Goal: Task Accomplishment & Management: Manage account settings

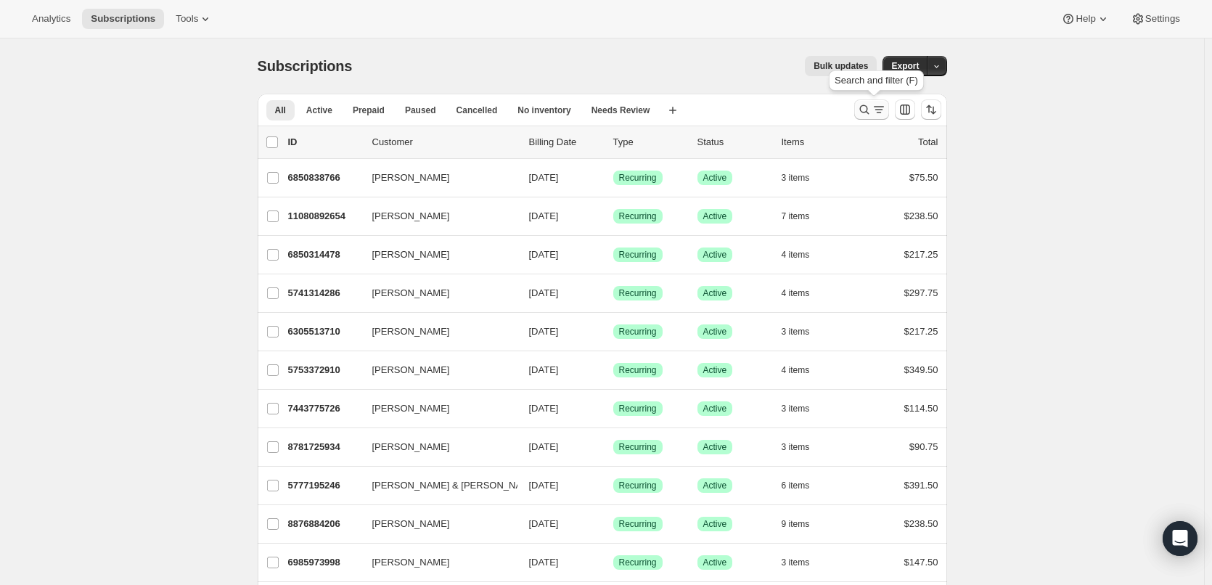
click at [872, 110] on icon "Search and filter results" at bounding box center [864, 109] width 15 height 15
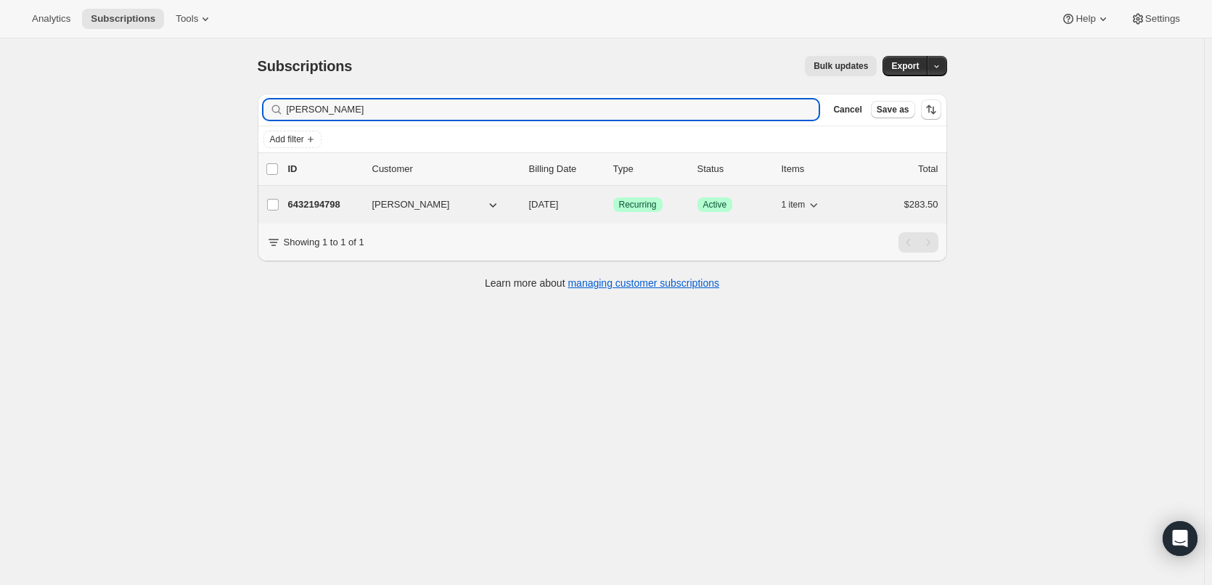
type input "[PERSON_NAME]"
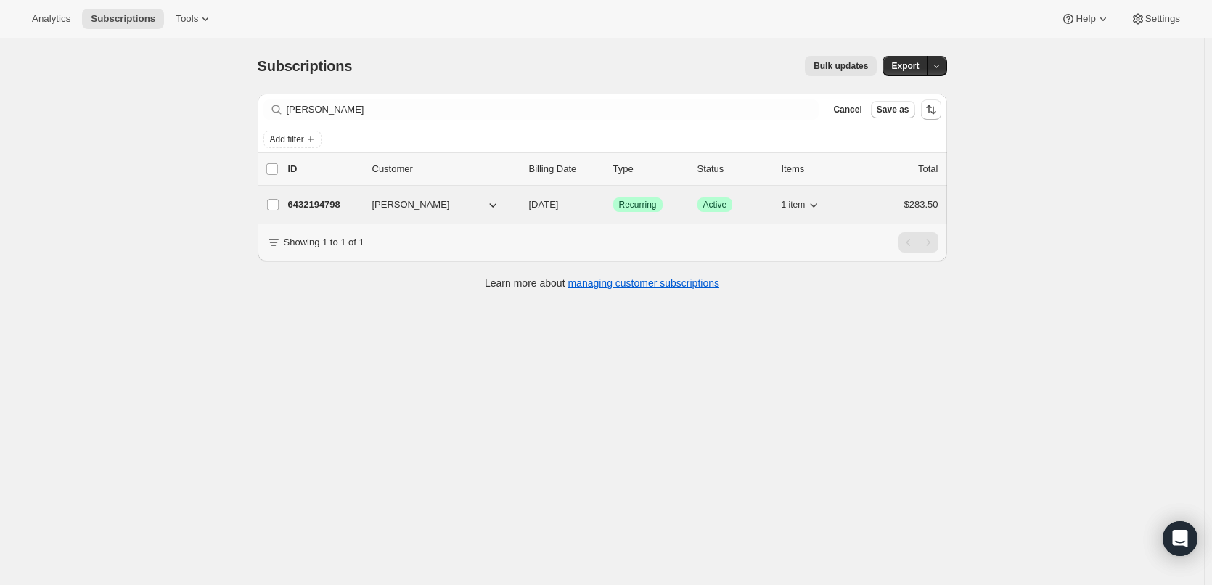
click at [337, 207] on p "6432194798" at bounding box center [324, 204] width 73 height 15
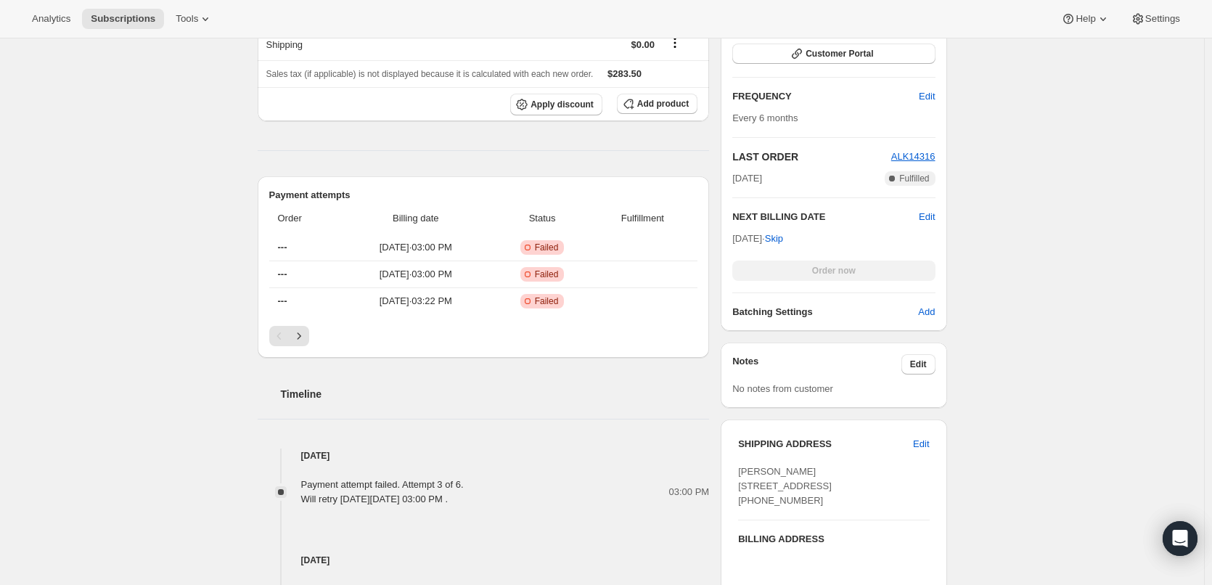
scroll to position [363, 0]
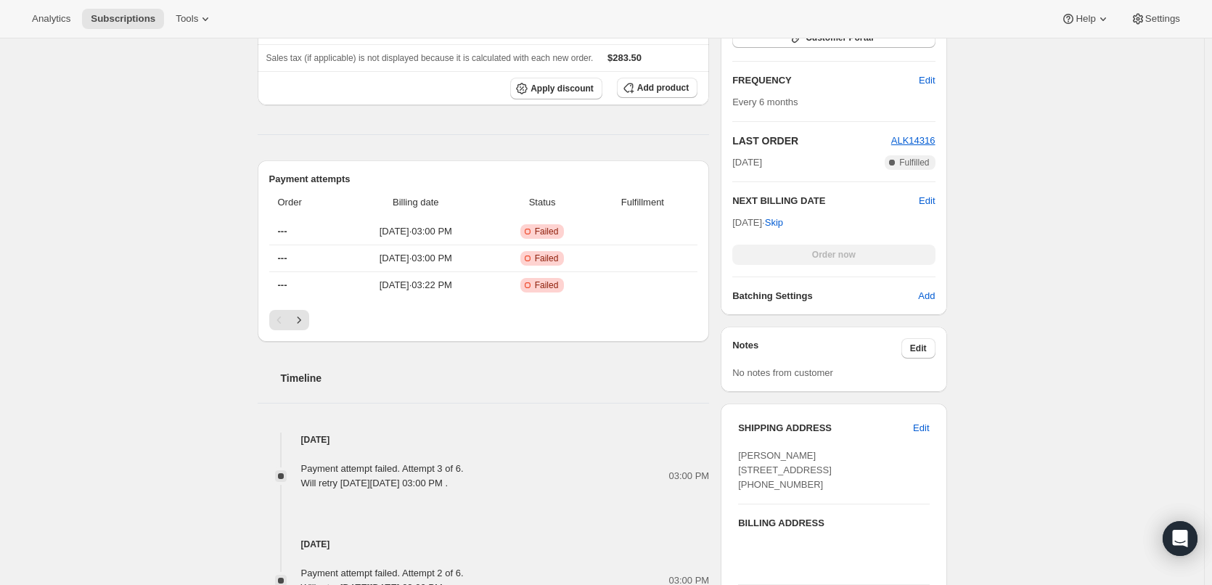
click at [139, 163] on div "Subscription #6432194798. This page is ready Subscription #6432194798 Success R…" at bounding box center [602, 382] width 1204 height 1412
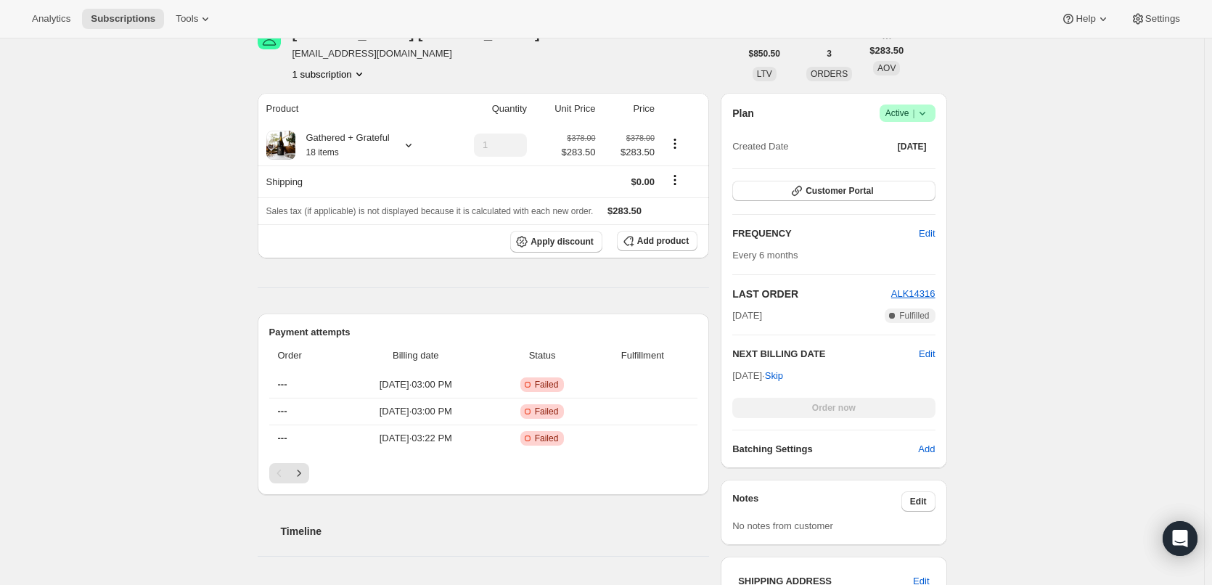
scroll to position [218, 0]
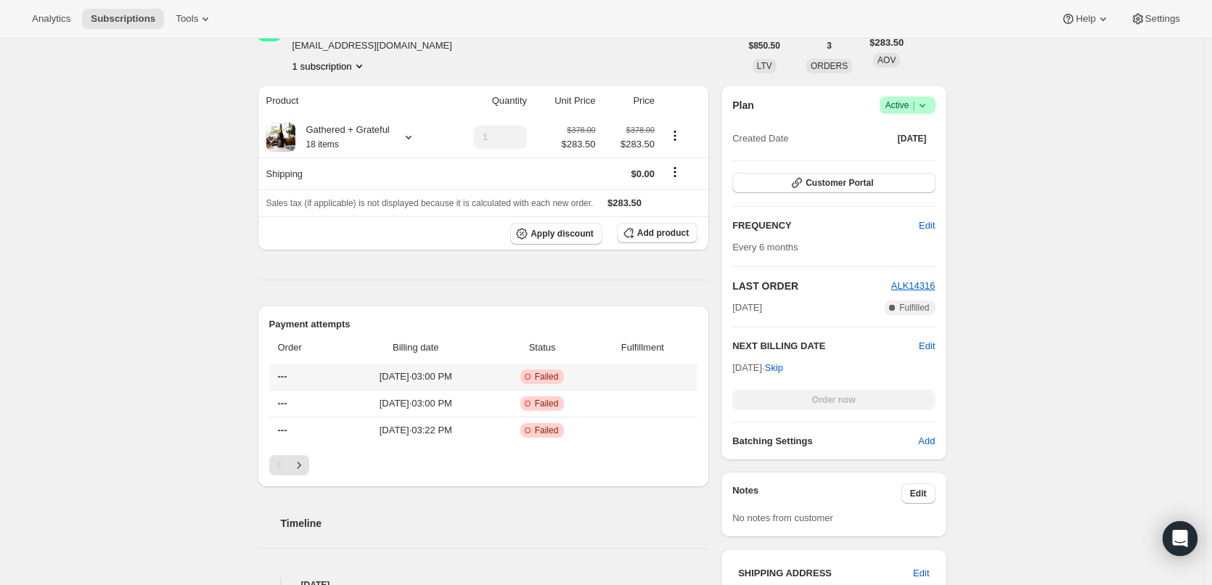
click at [401, 376] on span "[DATE] · 03:00 PM" at bounding box center [415, 376] width 145 height 15
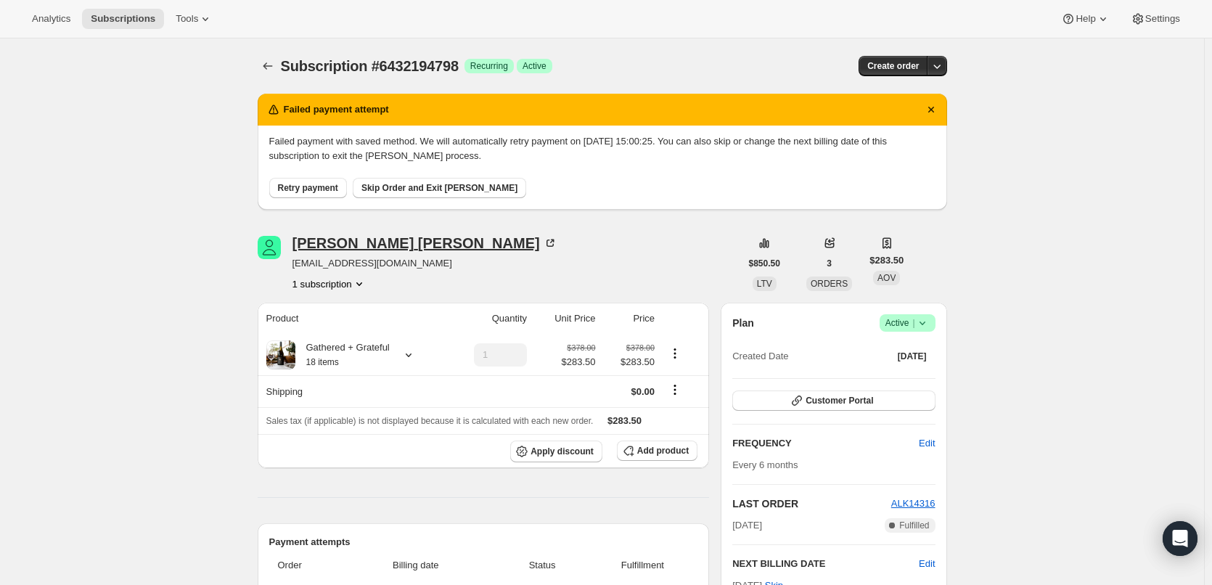
click at [343, 246] on div "[PERSON_NAME]" at bounding box center [424, 243] width 265 height 15
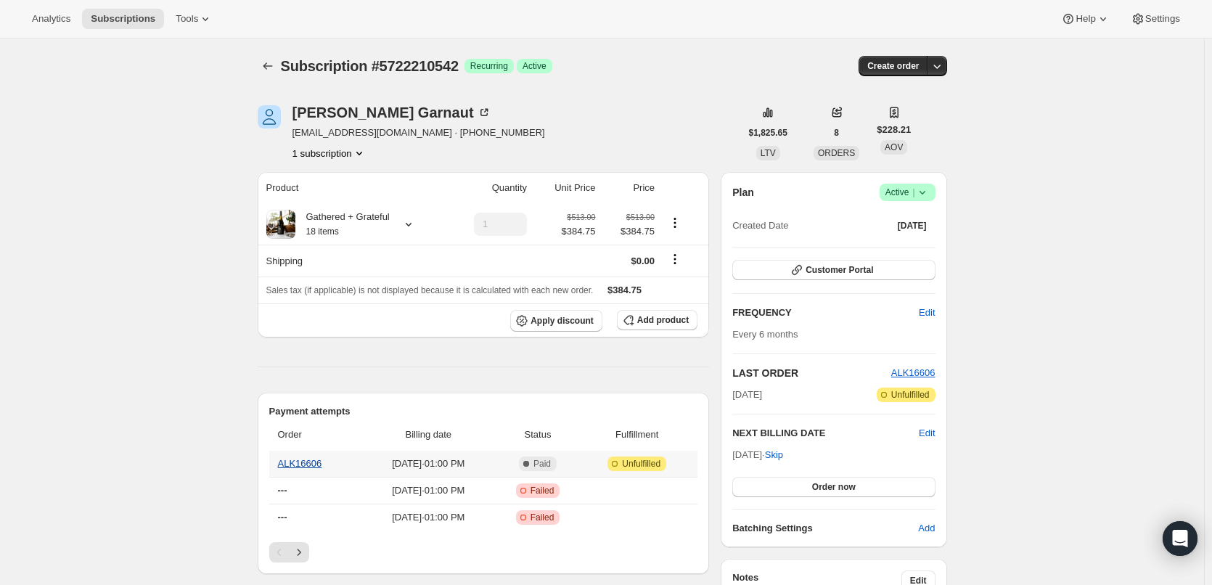
click at [298, 465] on link "ALK16606" at bounding box center [300, 463] width 44 height 11
